Goal: Task Accomplishment & Management: Manage account settings

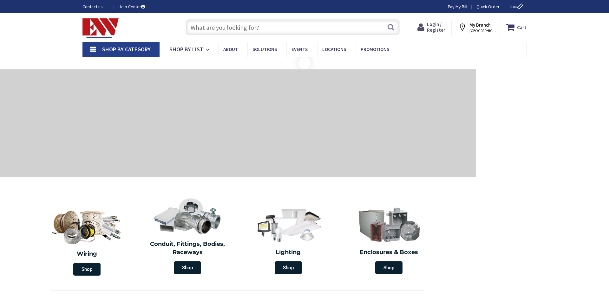
click at [439, 29] on span "Login / Register" at bounding box center [436, 27] width 18 height 12
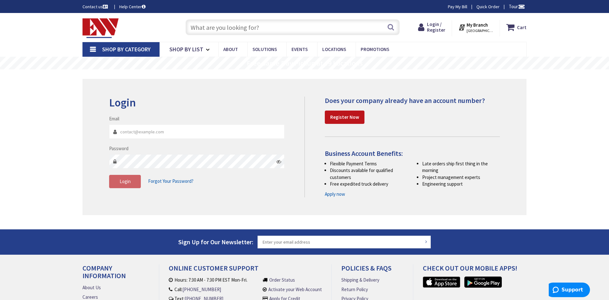
click at [124, 133] on input "Email" at bounding box center [196, 132] width 175 height 14
click at [134, 134] on input "Email" at bounding box center [196, 132] width 175 height 14
type input "[EMAIL_ADDRESS][DOMAIN_NAME]"
click at [279, 160] on icon at bounding box center [278, 161] width 5 height 5
click at [136, 180] on button "Login" at bounding box center [125, 181] width 32 height 13
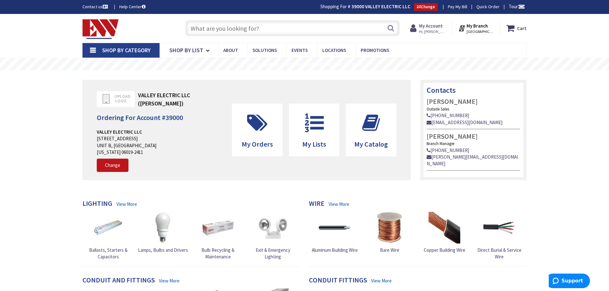
click at [443, 33] on span "Hi, [PERSON_NAME]" at bounding box center [432, 31] width 27 height 5
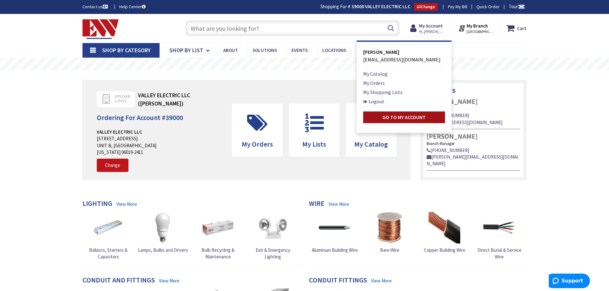
click at [402, 114] on link "Go to My Account" at bounding box center [404, 118] width 82 height 12
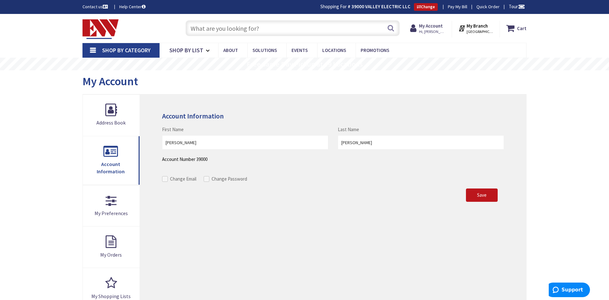
click at [455, 8] on link "Pay My Bill" at bounding box center [457, 6] width 19 height 6
click at [443, 25] on strong "My Account" at bounding box center [431, 26] width 24 height 6
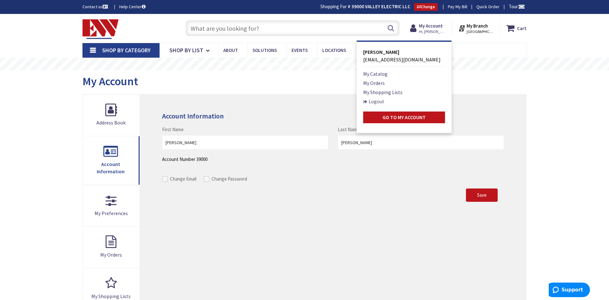
click at [384, 104] on link "Logout" at bounding box center [373, 102] width 21 height 8
